Goal: Task Accomplishment & Management: Complete application form

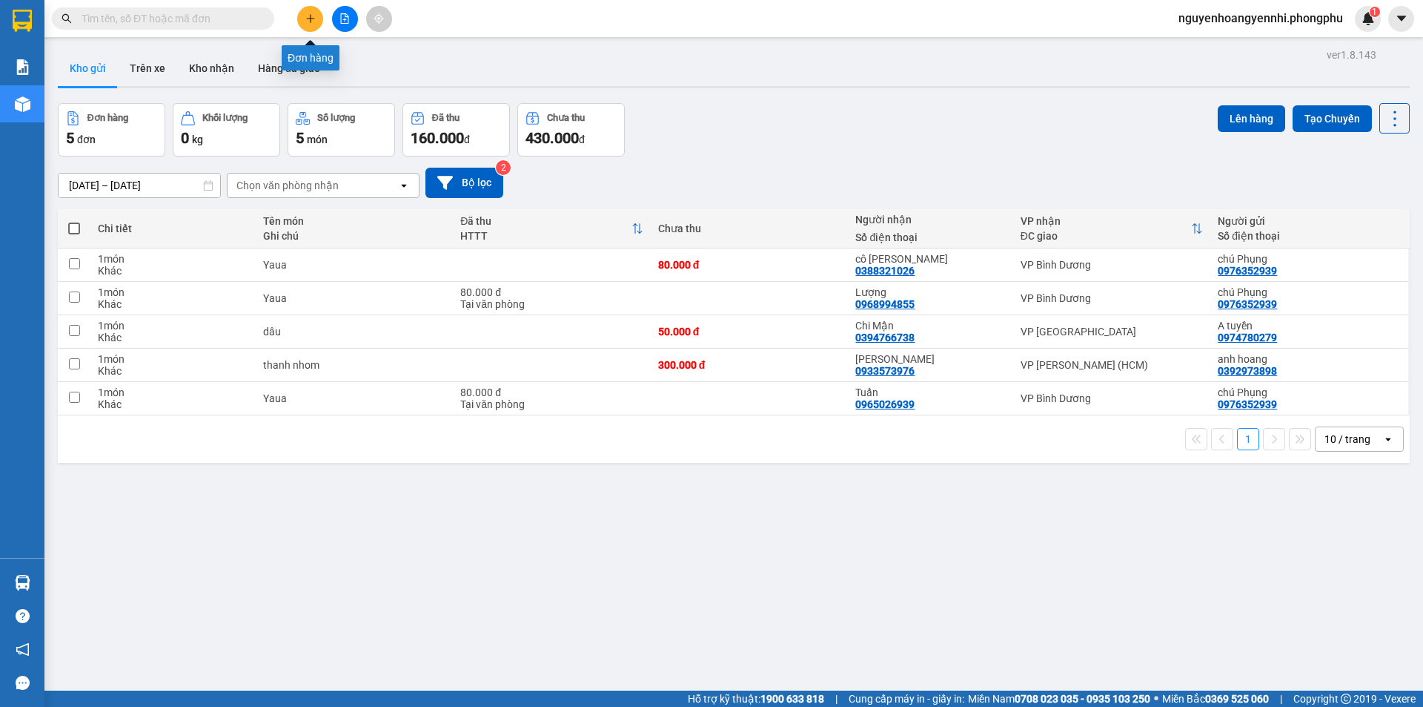
click at [316, 19] on button at bounding box center [310, 19] width 26 height 26
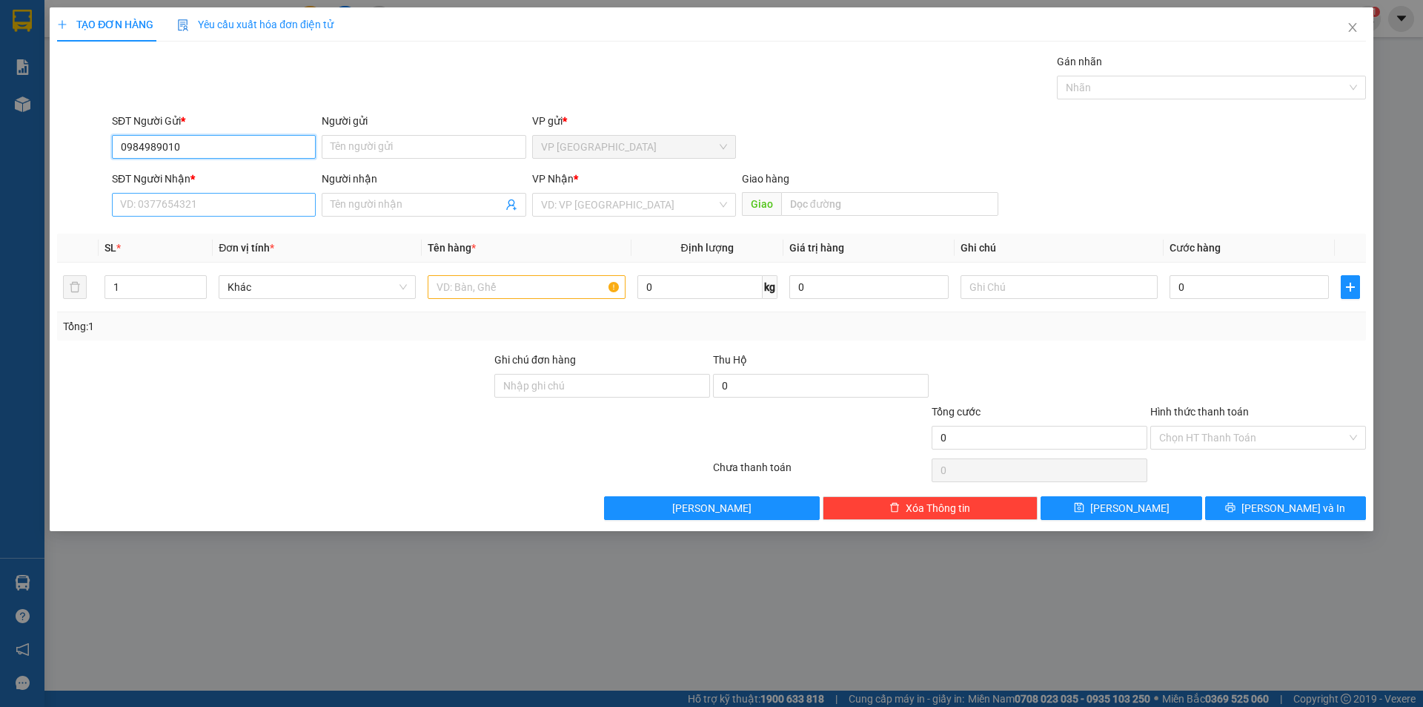
type input "0984989010"
click at [278, 207] on input "SĐT Người Nhận *" at bounding box center [214, 205] width 204 height 24
type input "0908696560"
click at [358, 194] on span at bounding box center [424, 205] width 204 height 24
type input "c"
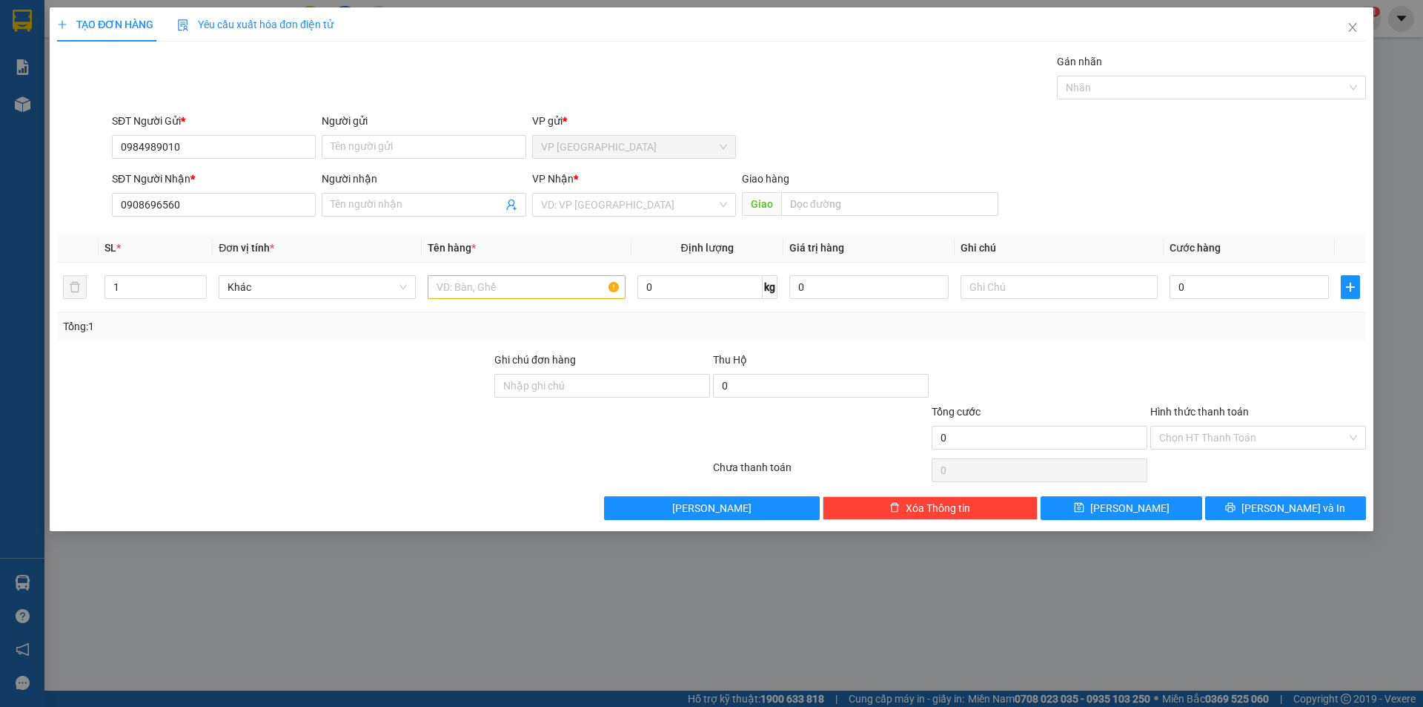
click at [547, 341] on div "Transit Pickup Surcharge Ids Transit Deliver Surcharge Ids Transit Deliver Surc…" at bounding box center [711, 286] width 1309 height 466
click at [428, 206] on input "Người nhận" at bounding box center [416, 204] width 171 height 16
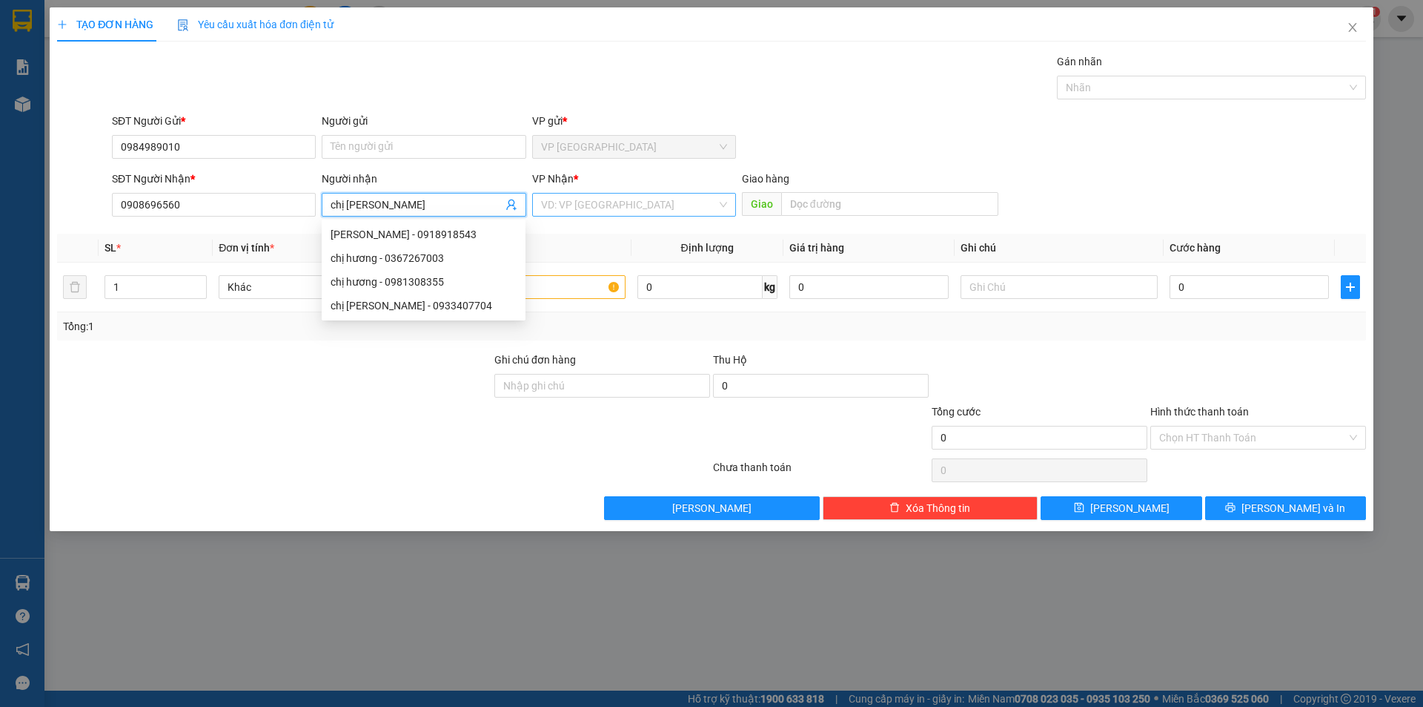
type input "chị [PERSON_NAME]"
click at [591, 200] on input "search" at bounding box center [629, 205] width 176 height 22
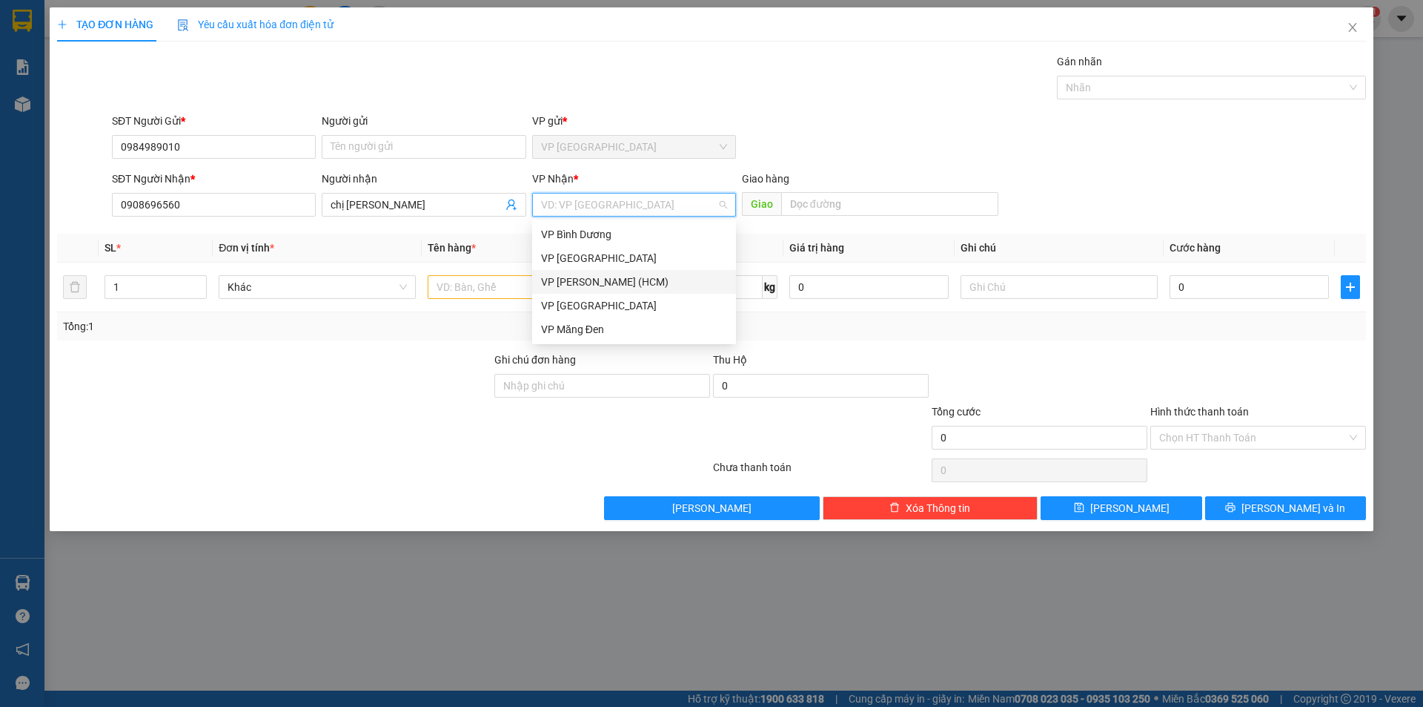
click at [606, 283] on div "VP [PERSON_NAME] (HCM)" at bounding box center [634, 282] width 186 height 16
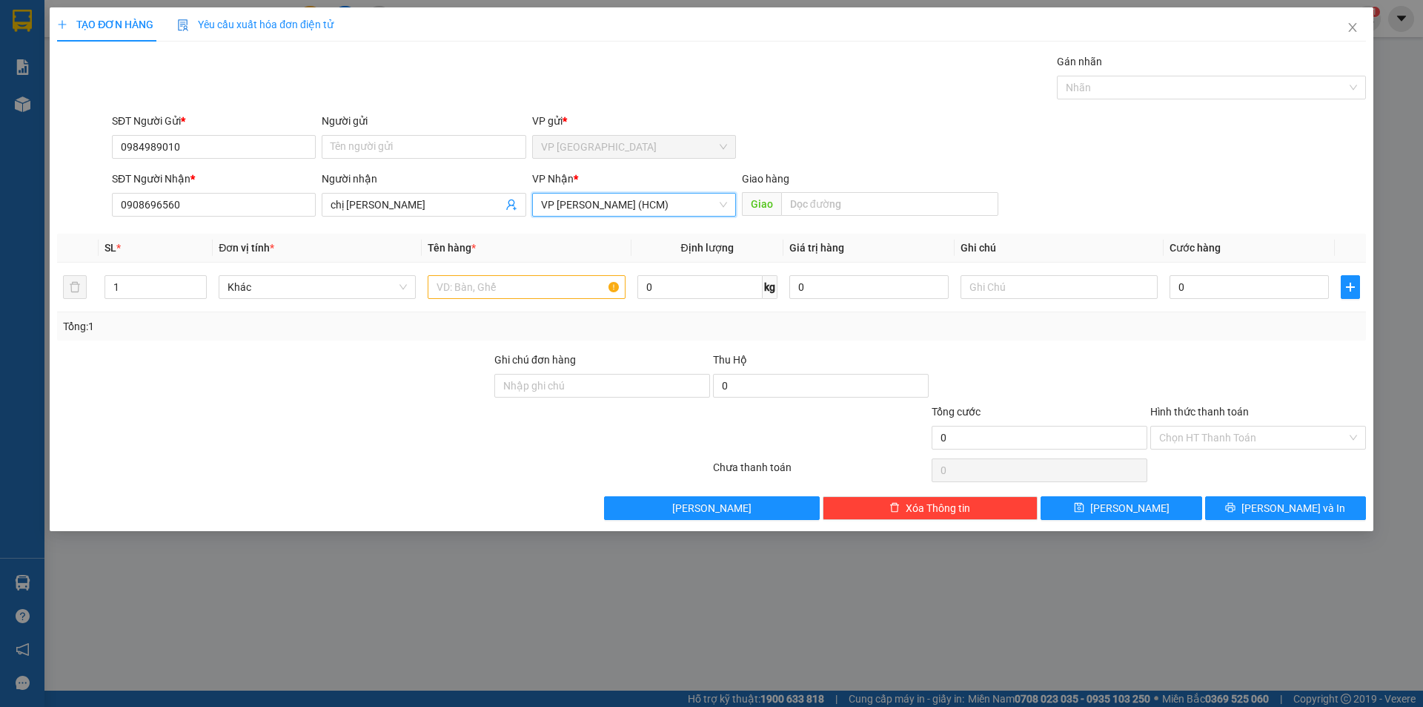
click at [924, 147] on div "SĐT Người Gửi * 0984989010 Người gửi Tên người gửi VP gửi * VP [GEOGRAPHIC_DATA]" at bounding box center [739, 139] width 1260 height 52
click at [519, 287] on input "text" at bounding box center [526, 287] width 197 height 24
type input "bánh"
click at [1215, 304] on td "0" at bounding box center [1249, 287] width 171 height 50
click at [1214, 297] on input "0" at bounding box center [1249, 287] width 159 height 24
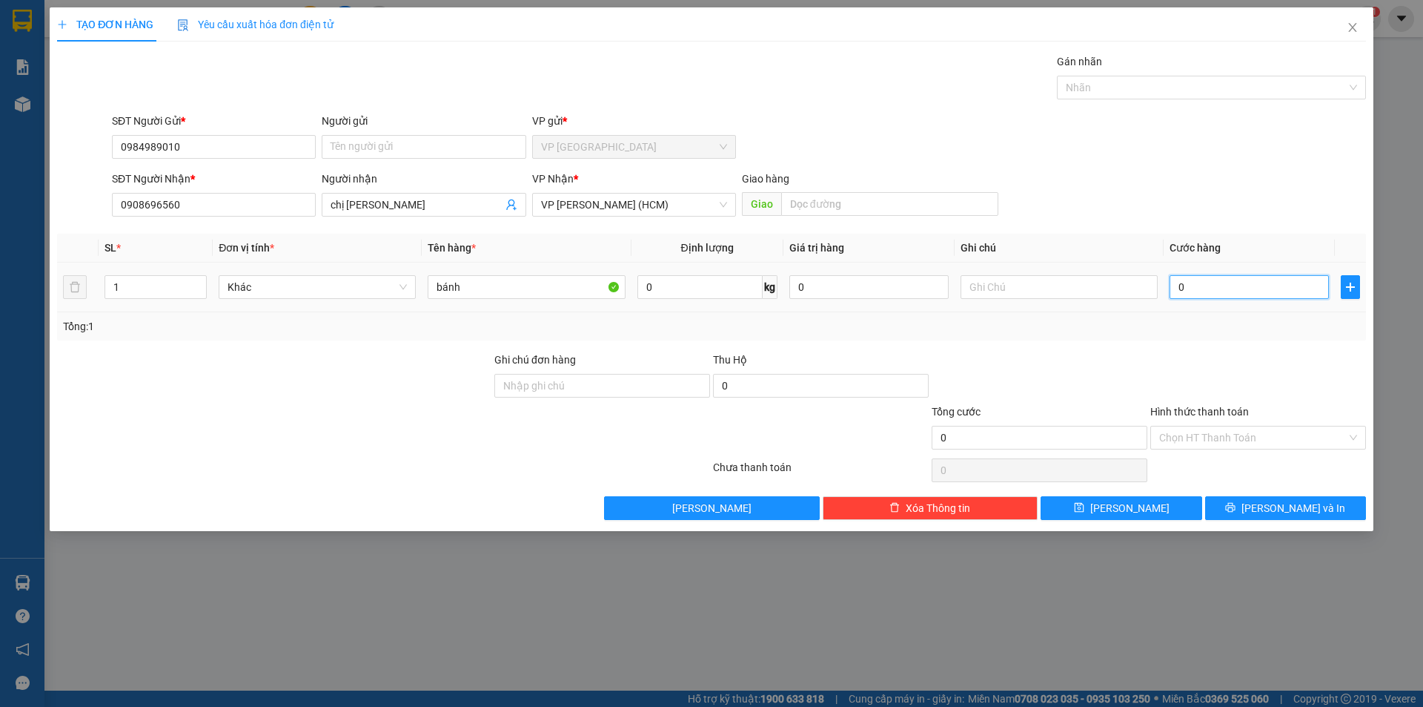
click at [1240, 297] on input "0" at bounding box center [1249, 287] width 159 height 24
type input "05"
type input "5"
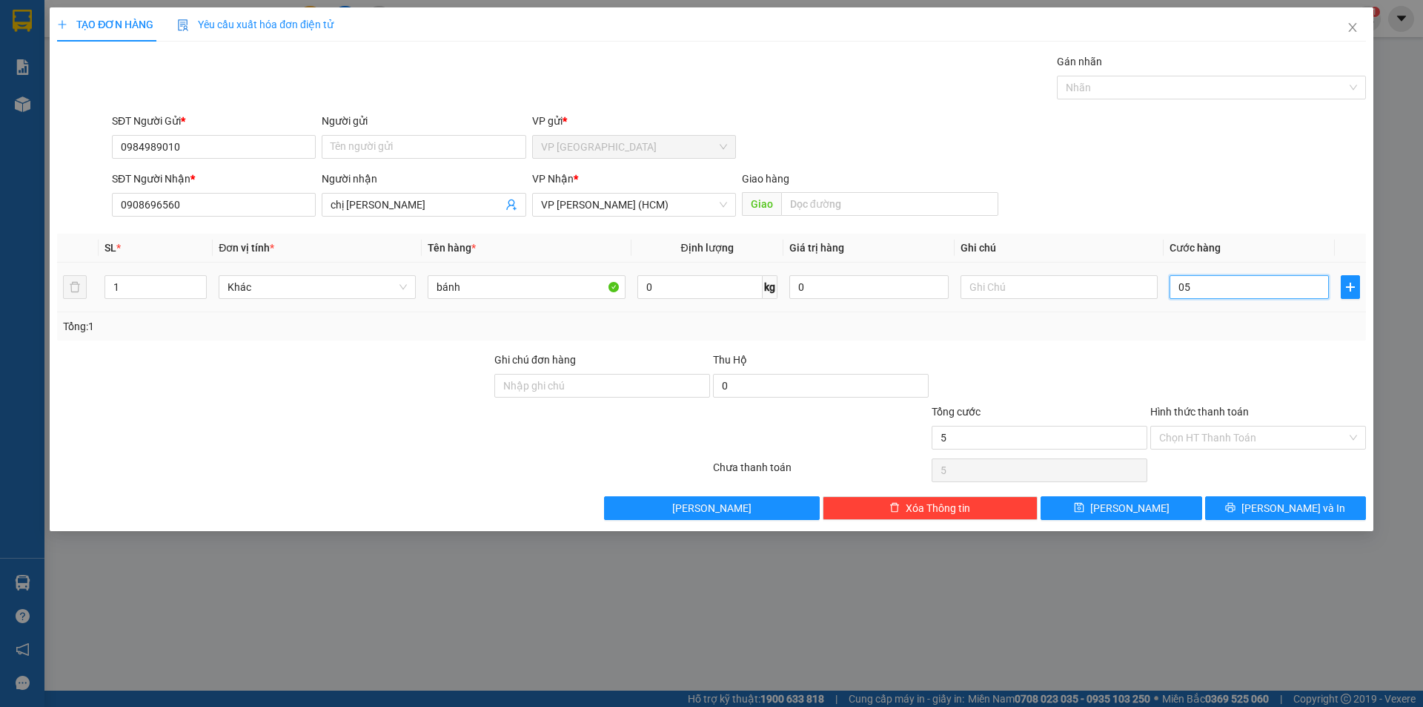
type input "0"
click at [1205, 291] on input "0" at bounding box center [1249, 287] width 159 height 24
click at [1178, 285] on input "0" at bounding box center [1249, 287] width 159 height 24
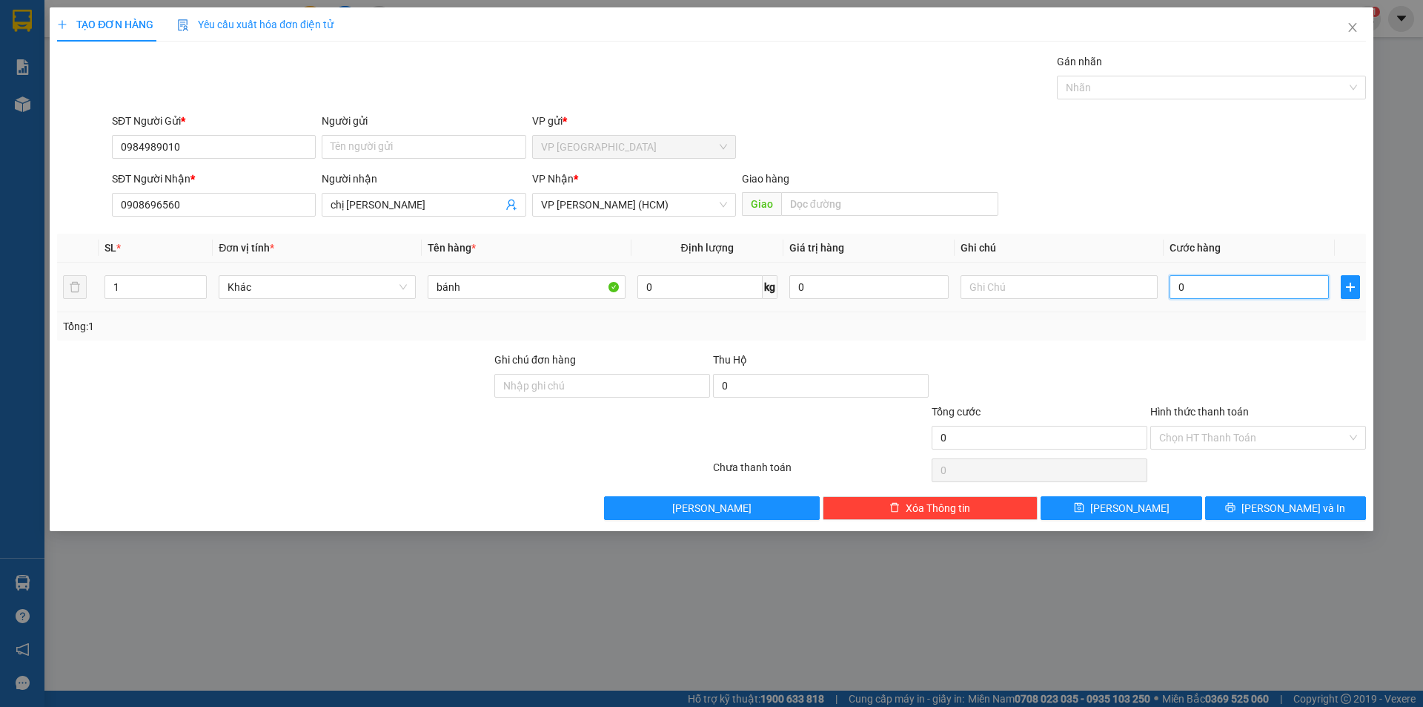
type input "50"
type input "50.000"
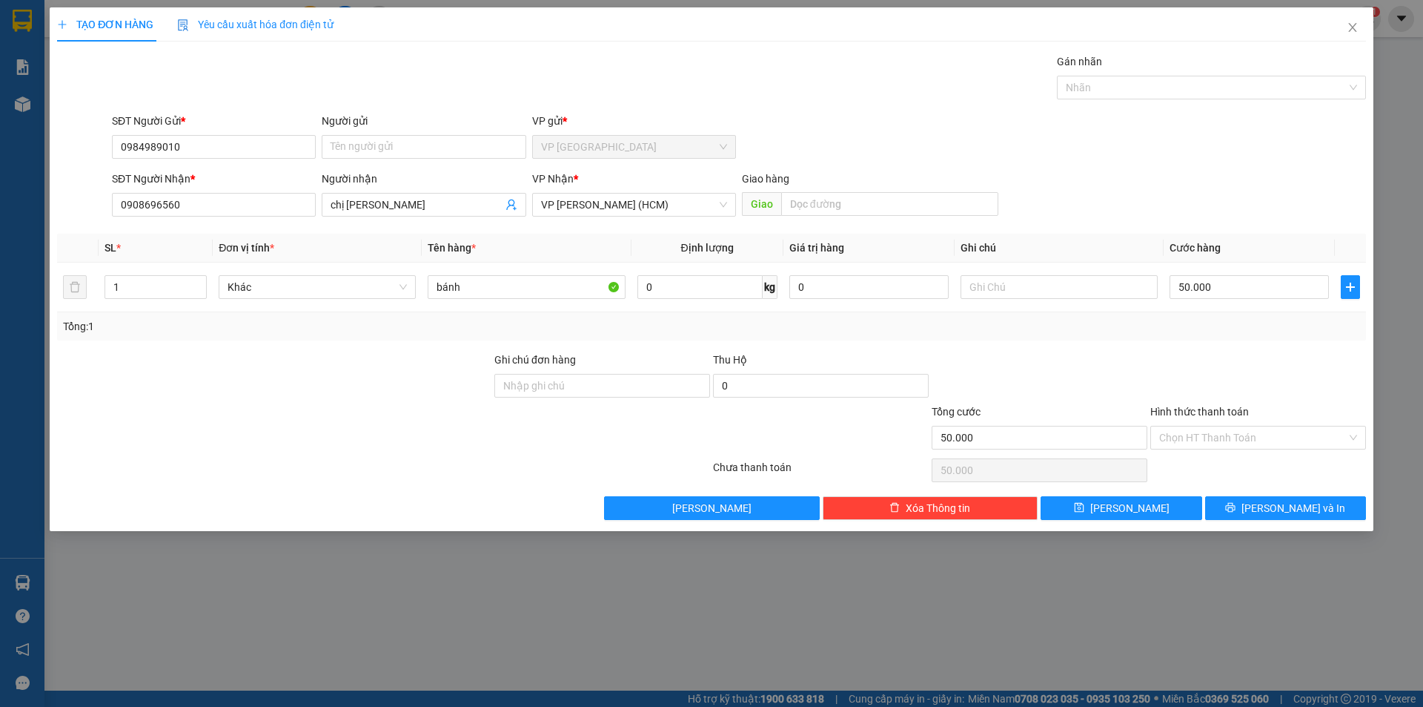
click at [1165, 359] on div at bounding box center [1258, 377] width 219 height 52
click at [1194, 442] on input "Hình thức thanh toán" at bounding box center [1254, 437] width 188 height 22
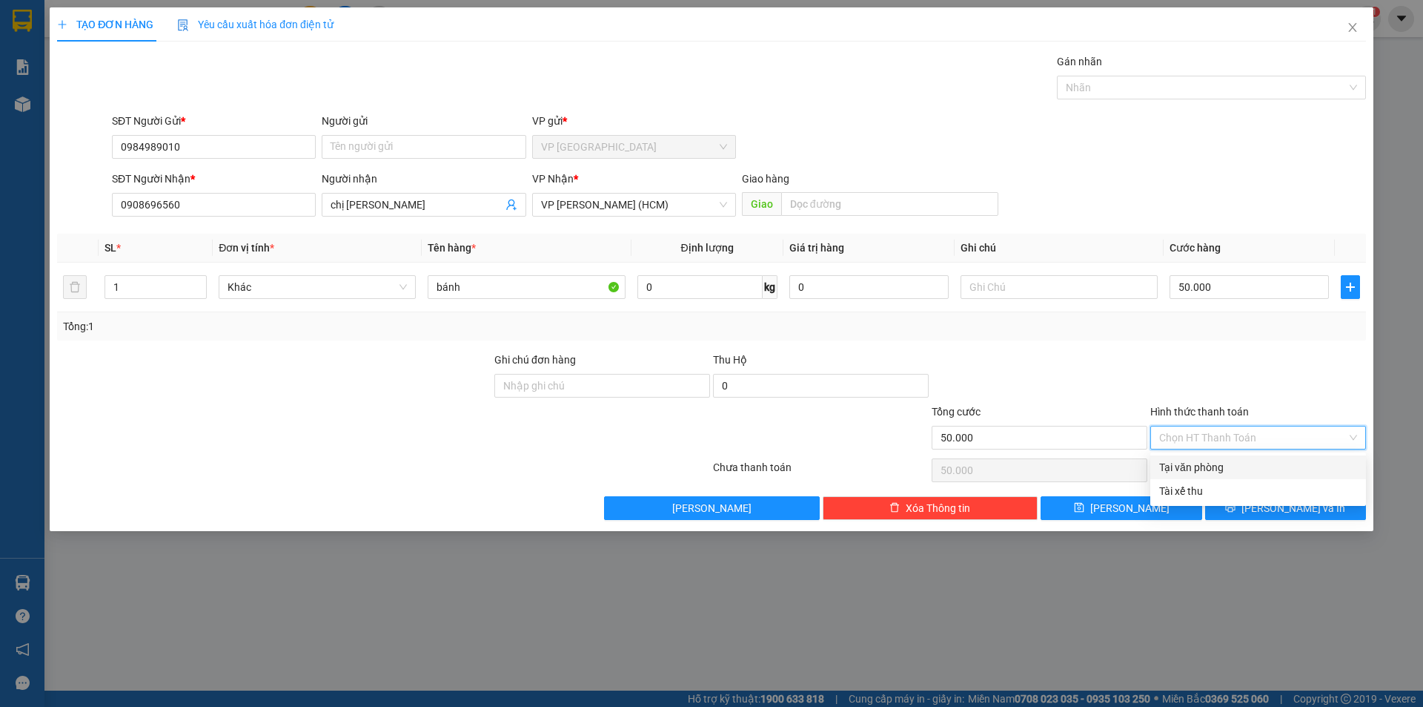
click at [1192, 463] on div "Tại văn phòng" at bounding box center [1259, 467] width 198 height 16
type input "0"
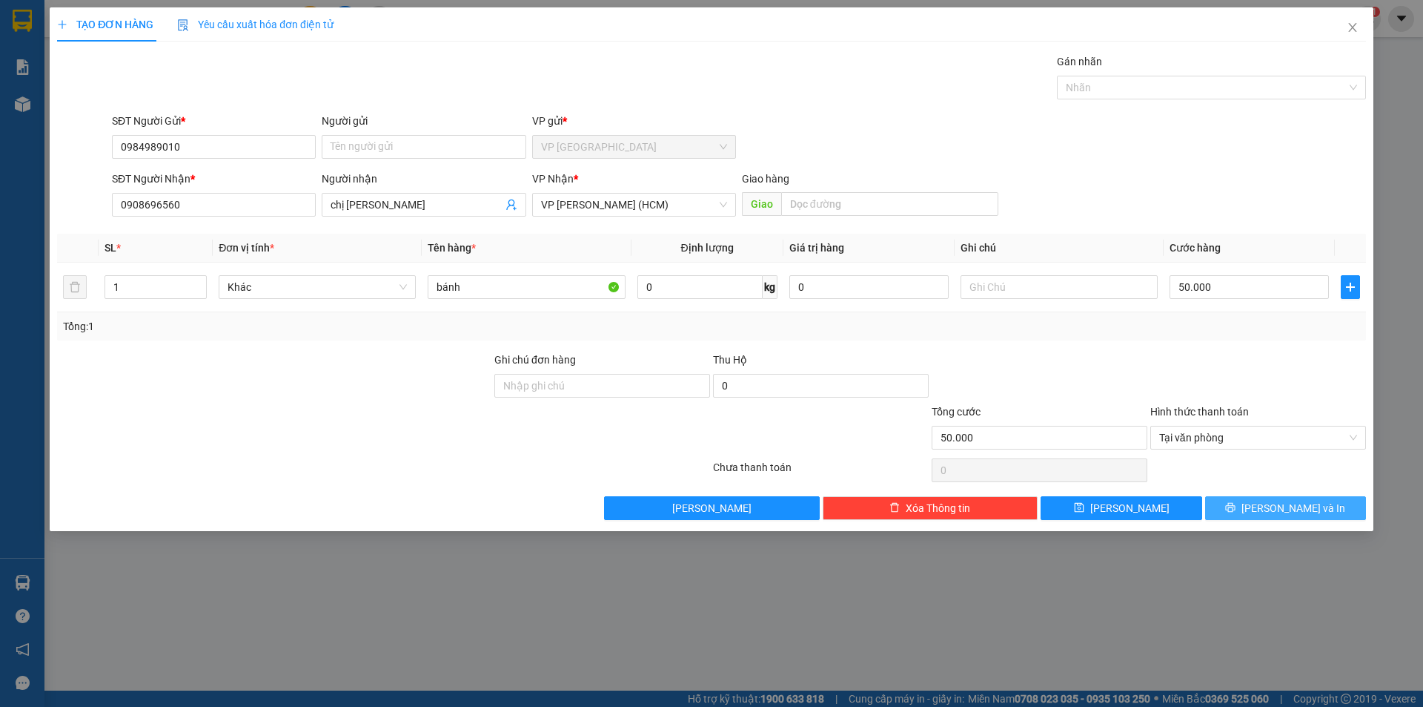
click at [1237, 505] on button "[PERSON_NAME] và In" at bounding box center [1285, 508] width 161 height 24
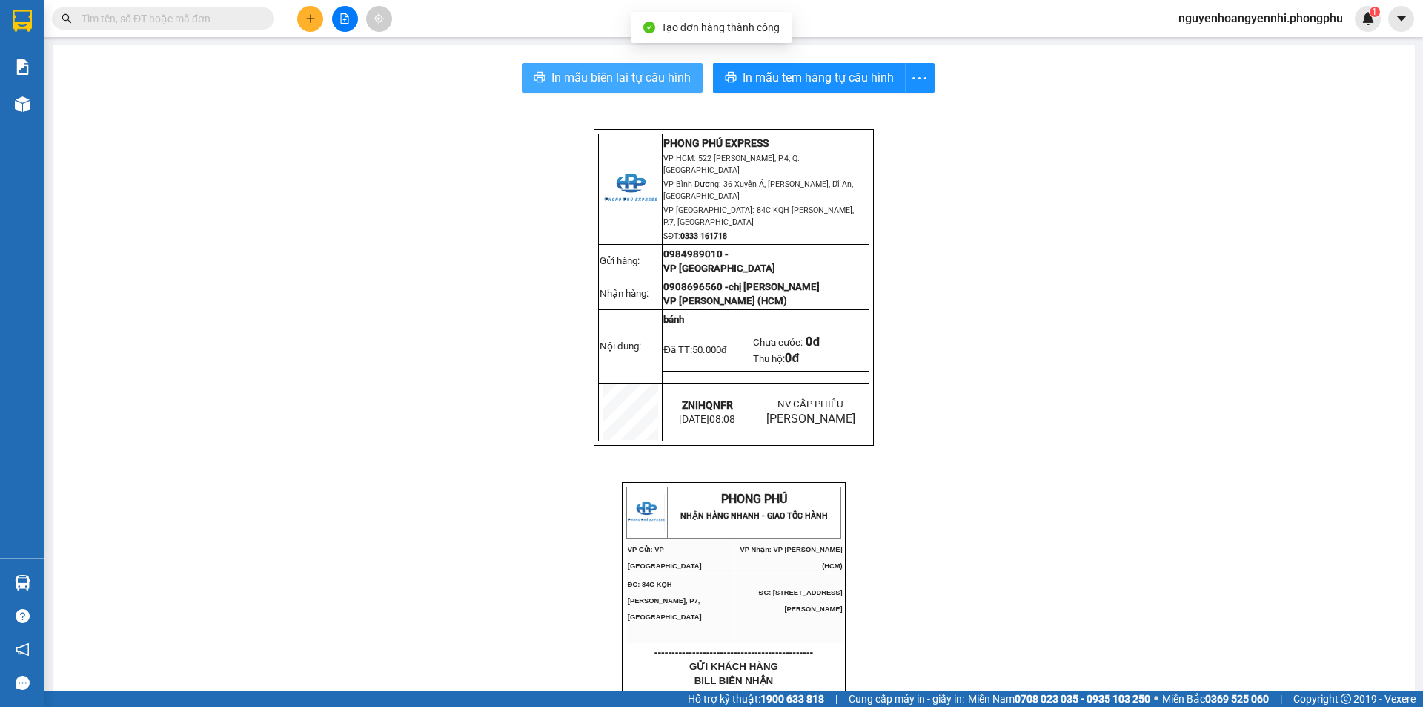
click at [646, 86] on span "In mẫu biên lai tự cấu hình" at bounding box center [621, 77] width 139 height 19
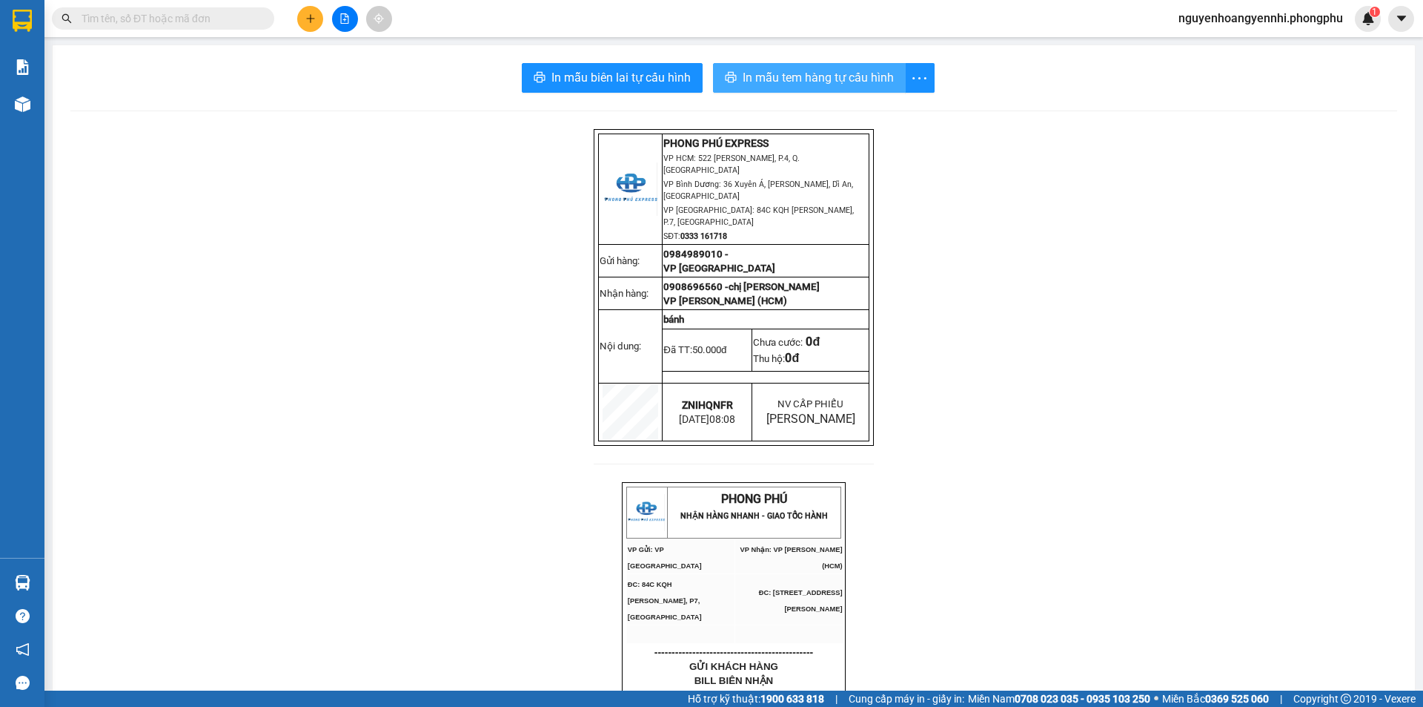
click at [795, 68] on span "In mẫu tem hàng tự cấu hình" at bounding box center [818, 77] width 151 height 19
